Goal: Information Seeking & Learning: Learn about a topic

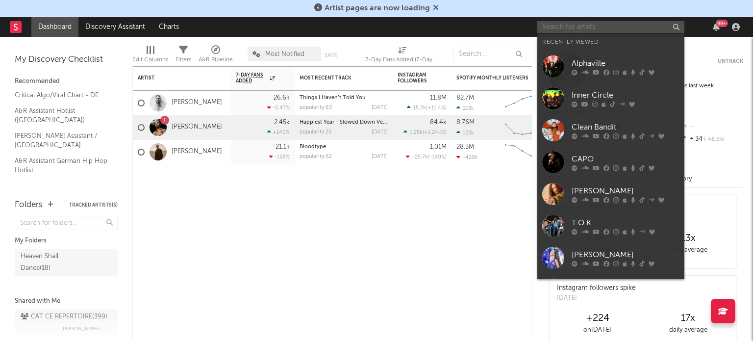
click at [605, 27] on input "text" at bounding box center [610, 27] width 147 height 12
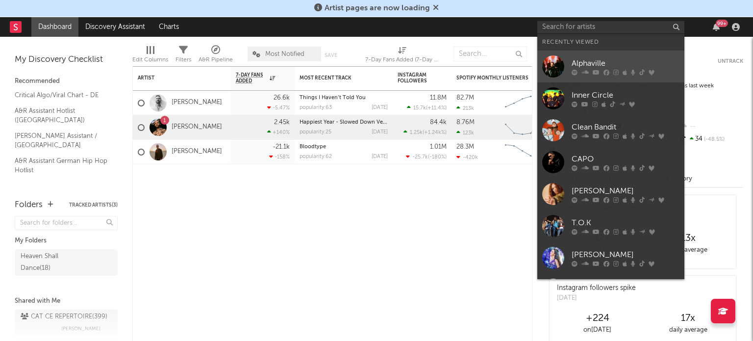
click at [609, 62] on div "Alphaville" at bounding box center [625, 63] width 108 height 12
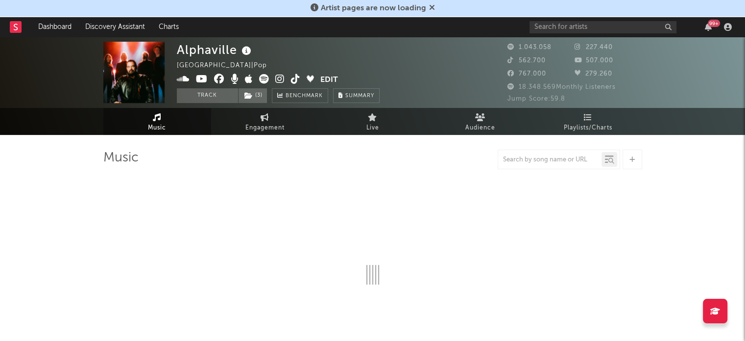
select select "6m"
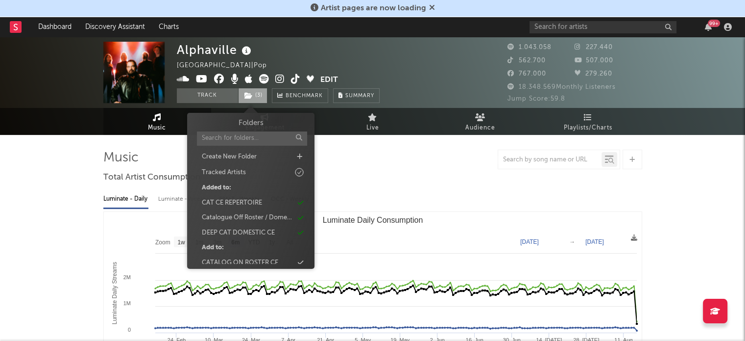
click at [250, 97] on icon at bounding box center [249, 95] width 8 height 7
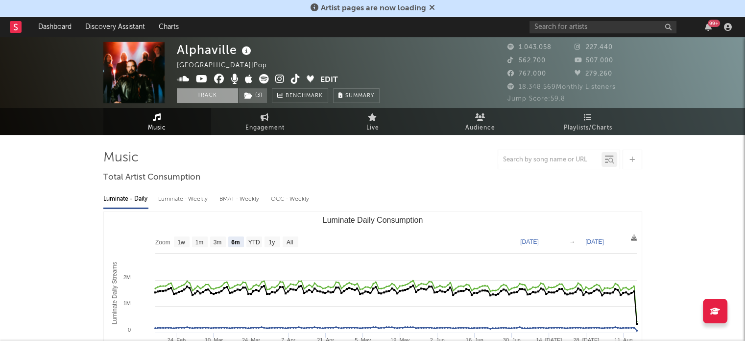
click at [217, 93] on button "Track" at bounding box center [207, 95] width 61 height 15
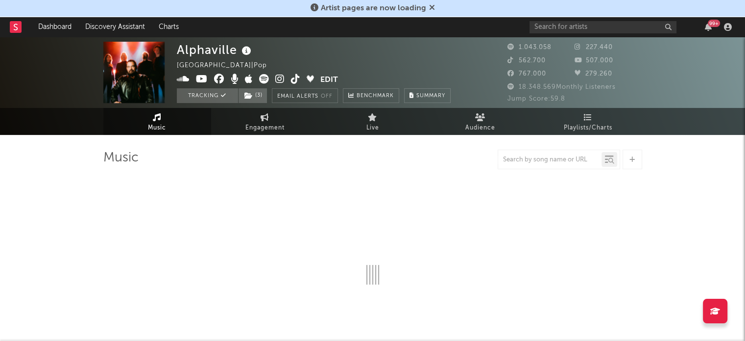
select select "6m"
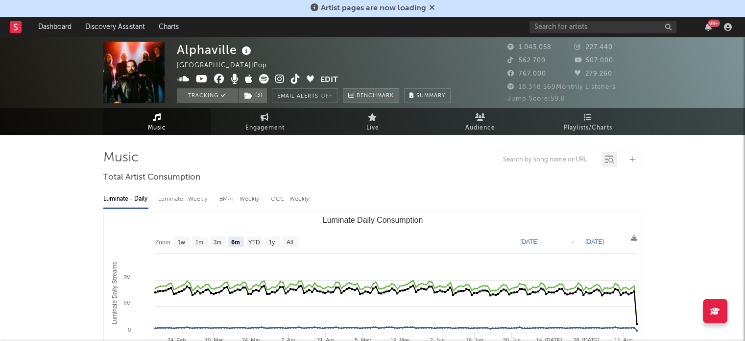
click at [390, 99] on span "Benchmark" at bounding box center [375, 96] width 37 height 12
